Goal: Transaction & Acquisition: Purchase product/service

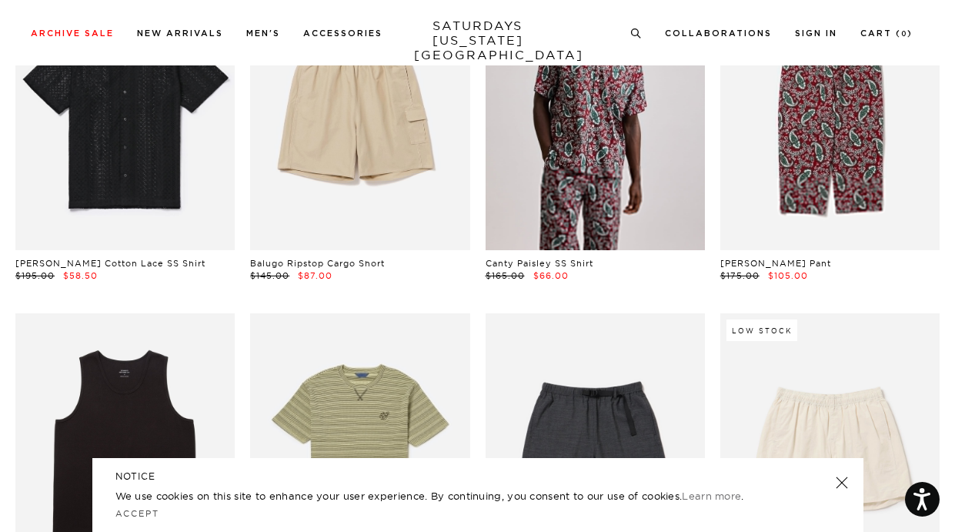
scroll to position [924, 0]
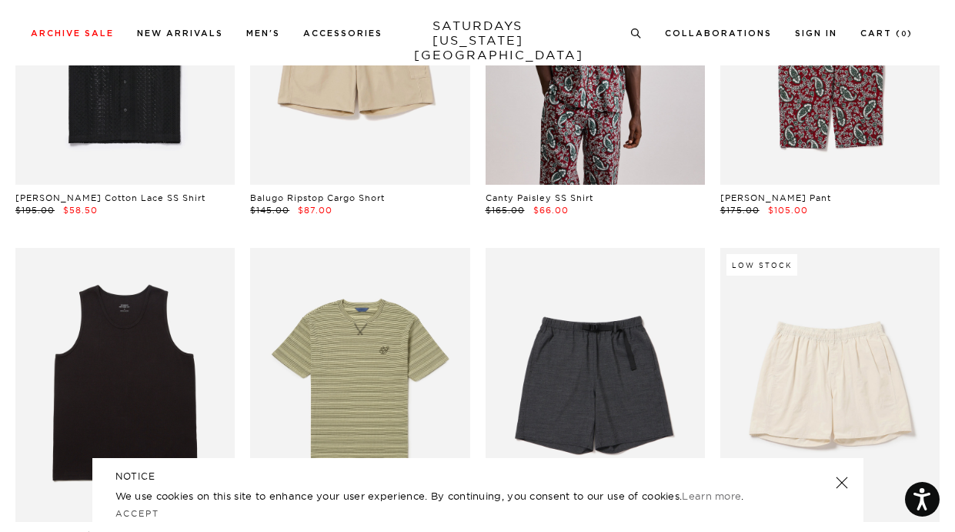
click at [842, 480] on link at bounding box center [842, 483] width 22 height 22
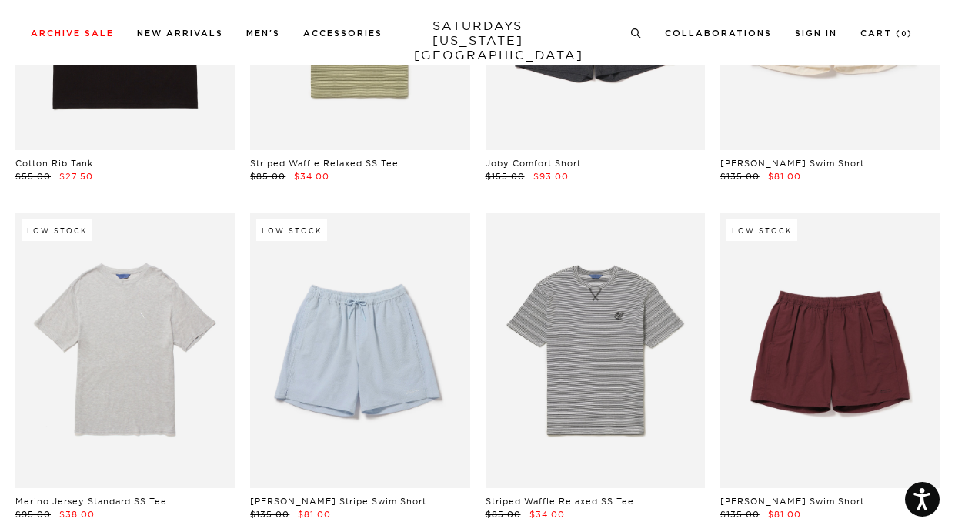
scroll to position [1309, 0]
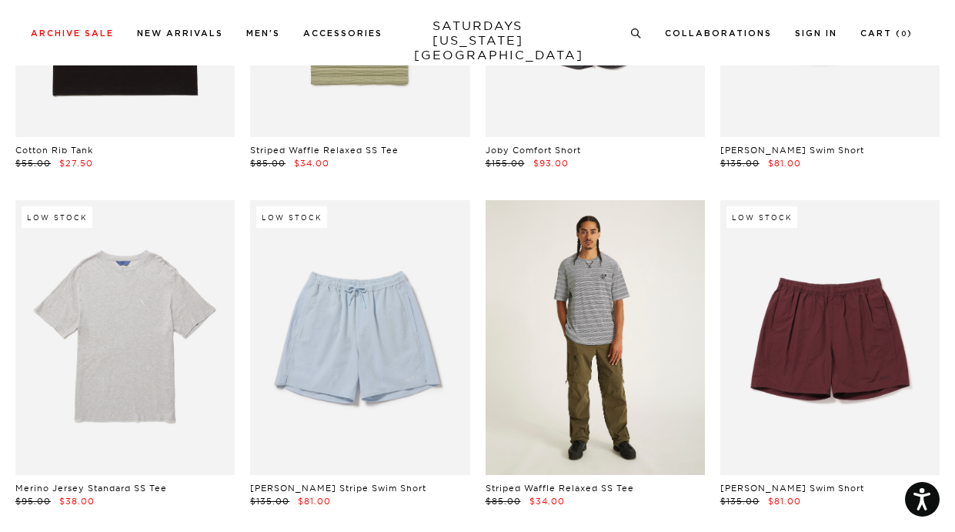
click at [687, 265] on link at bounding box center [595, 337] width 219 height 275
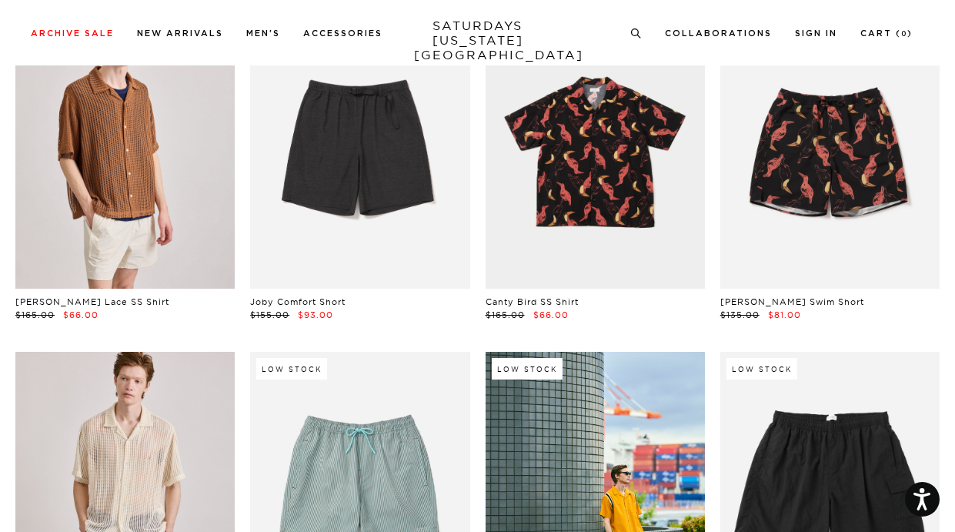
scroll to position [4080, 0]
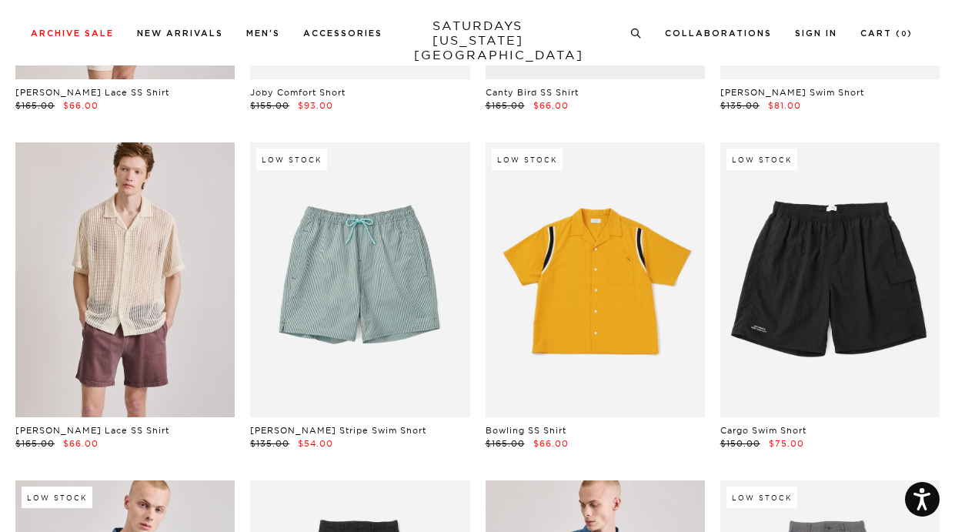
click at [617, 289] on link at bounding box center [595, 279] width 219 height 275
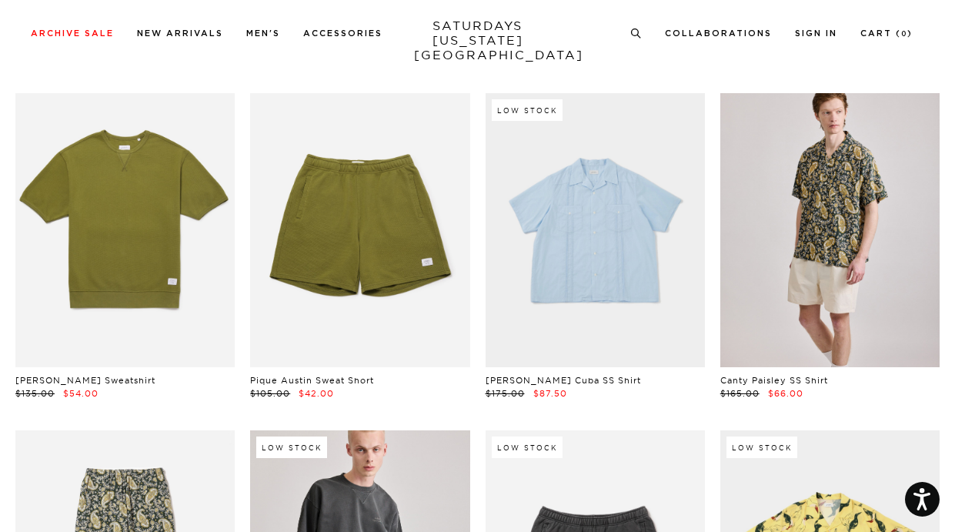
scroll to position [8546, 0]
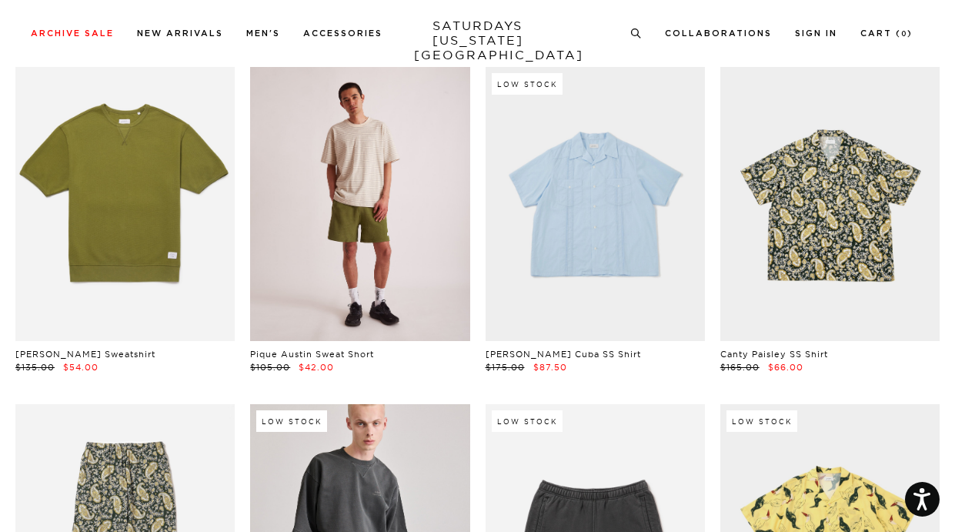
click at [360, 214] on link at bounding box center [359, 204] width 219 height 275
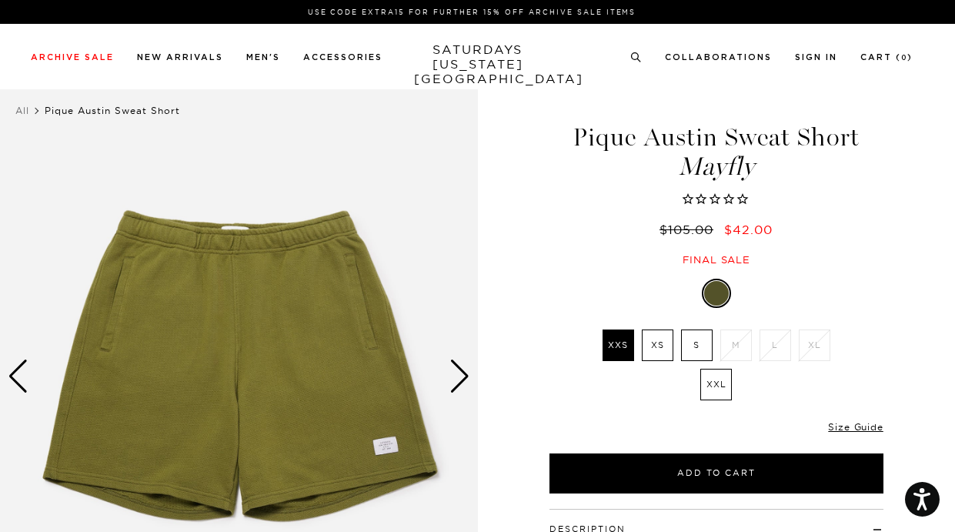
click at [456, 374] on div "Next slide" at bounding box center [460, 377] width 21 height 34
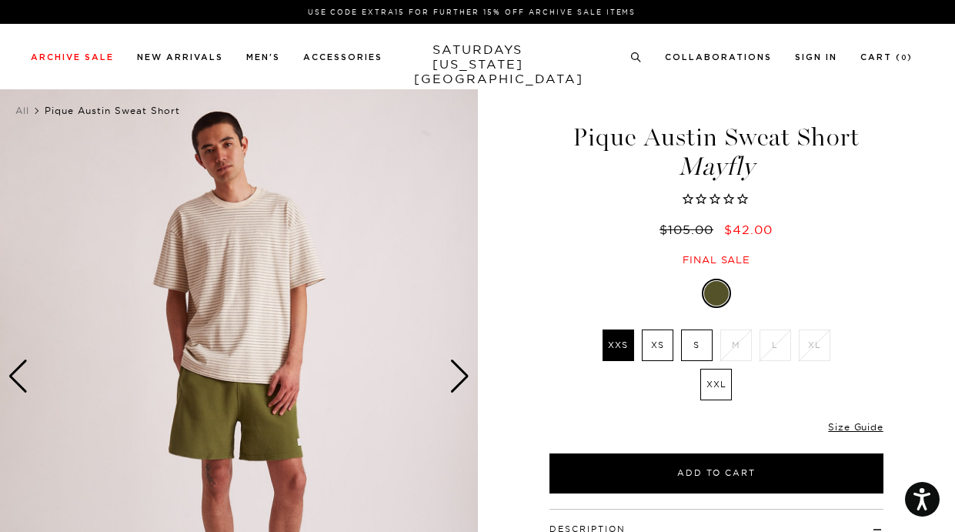
click at [456, 374] on div "Next slide" at bounding box center [460, 377] width 21 height 34
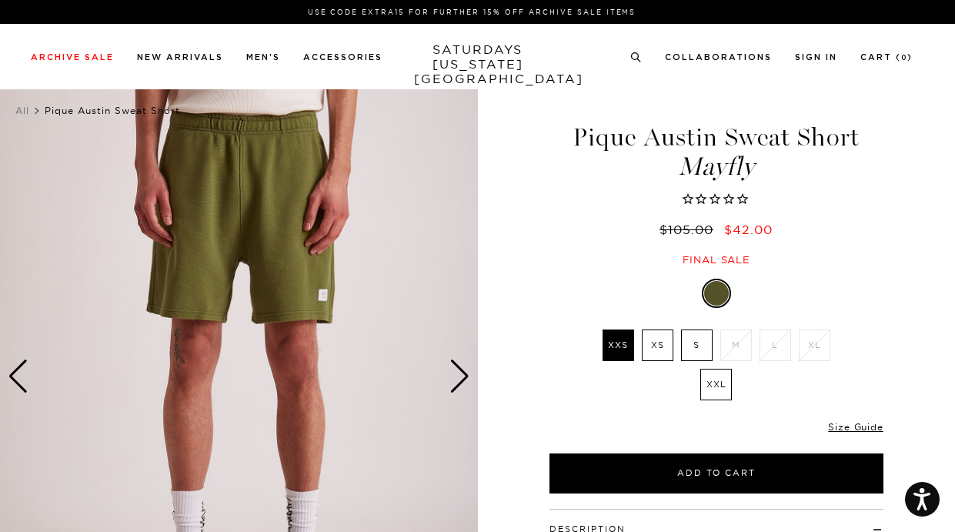
click at [456, 374] on div "Next slide" at bounding box center [460, 377] width 21 height 34
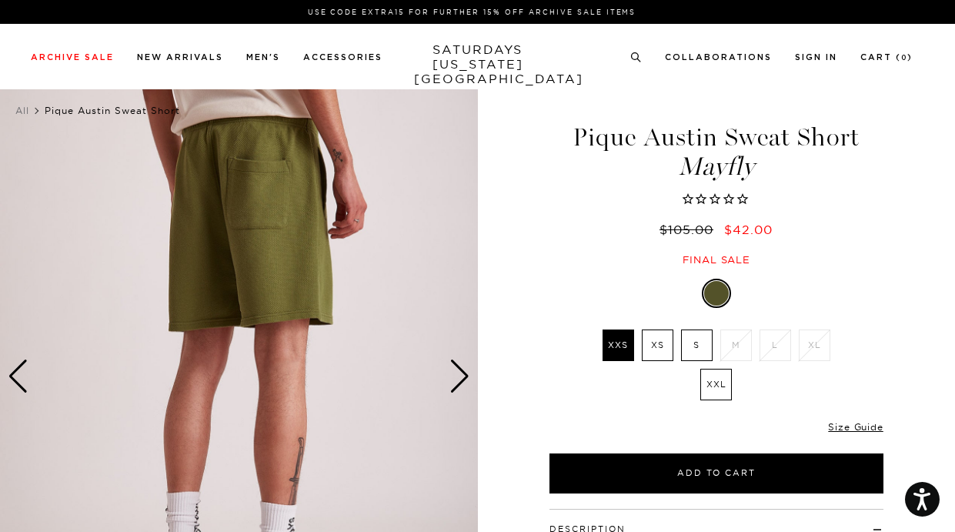
click at [456, 374] on div "Next slide" at bounding box center [460, 377] width 21 height 34
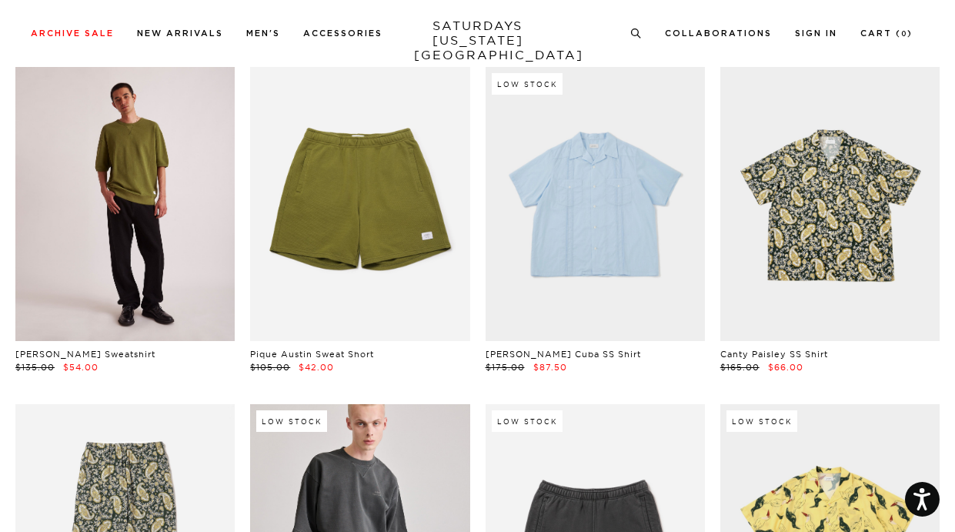
click at [130, 189] on link at bounding box center [124, 204] width 219 height 275
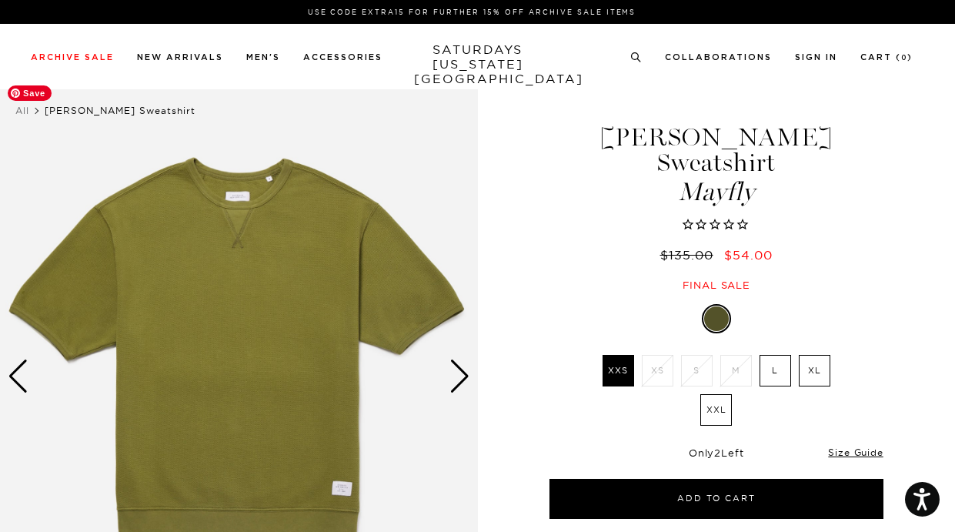
click at [253, 219] on img at bounding box center [239, 376] width 478 height 597
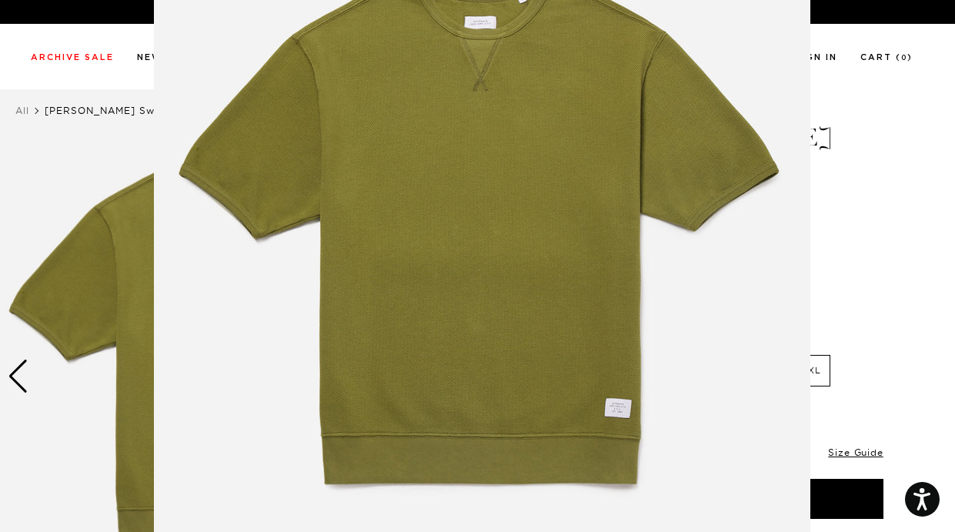
scroll to position [129, 0]
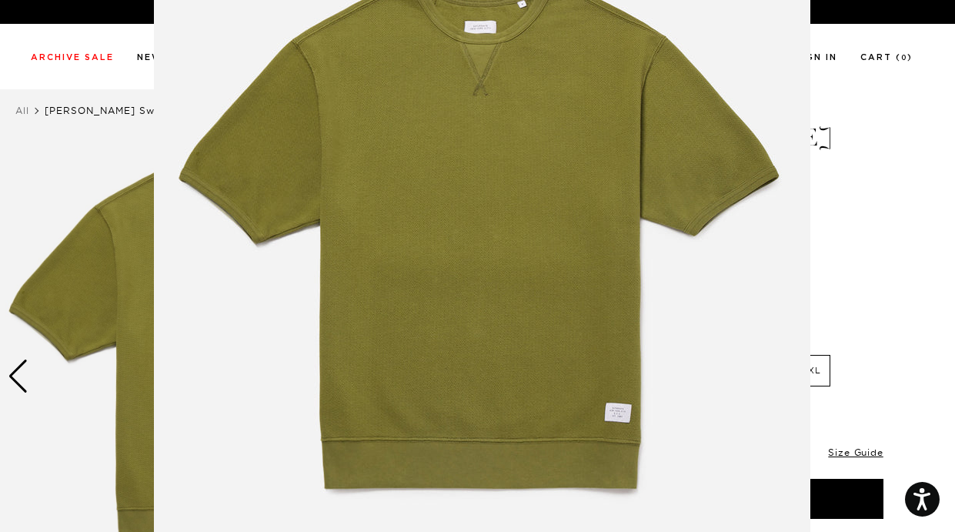
click at [748, 266] on img at bounding box center [482, 265] width 657 height 788
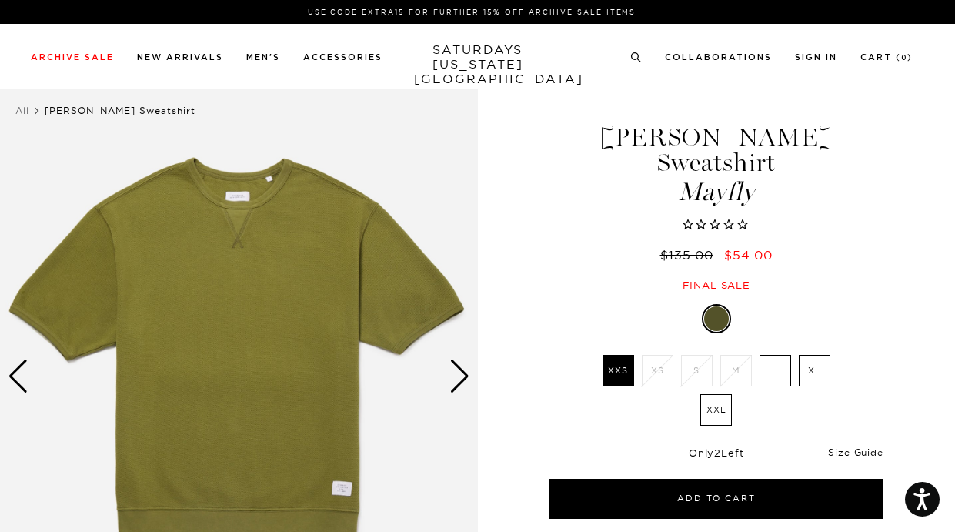
click at [450, 375] on div "Next slide" at bounding box center [460, 377] width 21 height 34
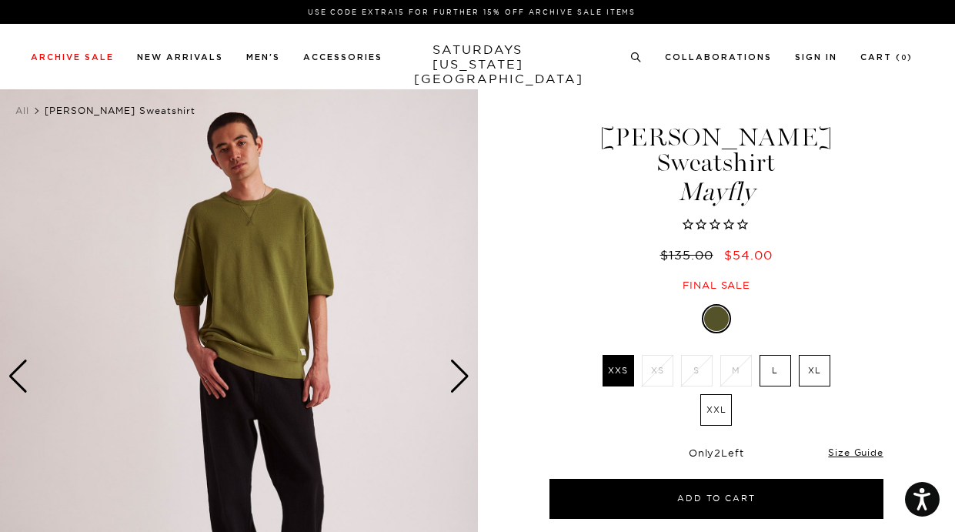
click at [451, 374] on div "Next slide" at bounding box center [460, 377] width 21 height 34
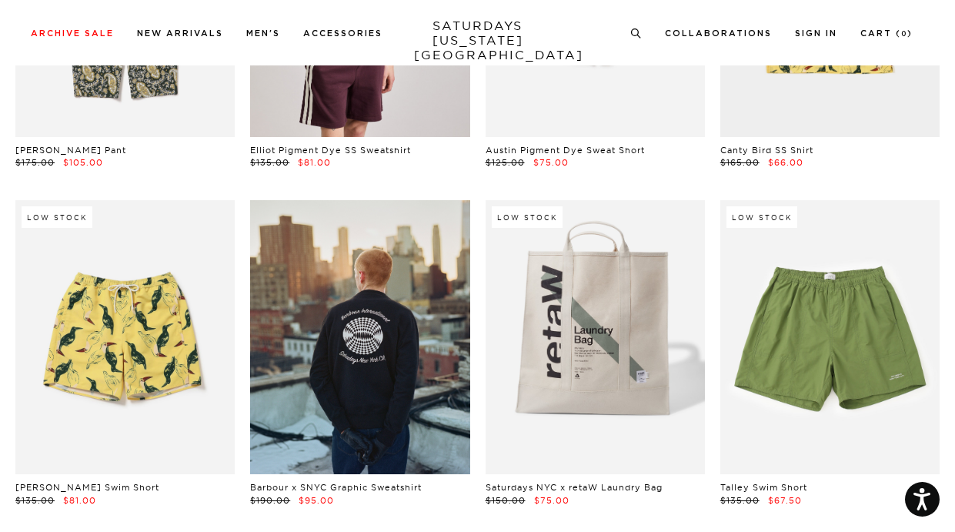
scroll to position [9162, 0]
